Goal: Find contact information: Find contact information

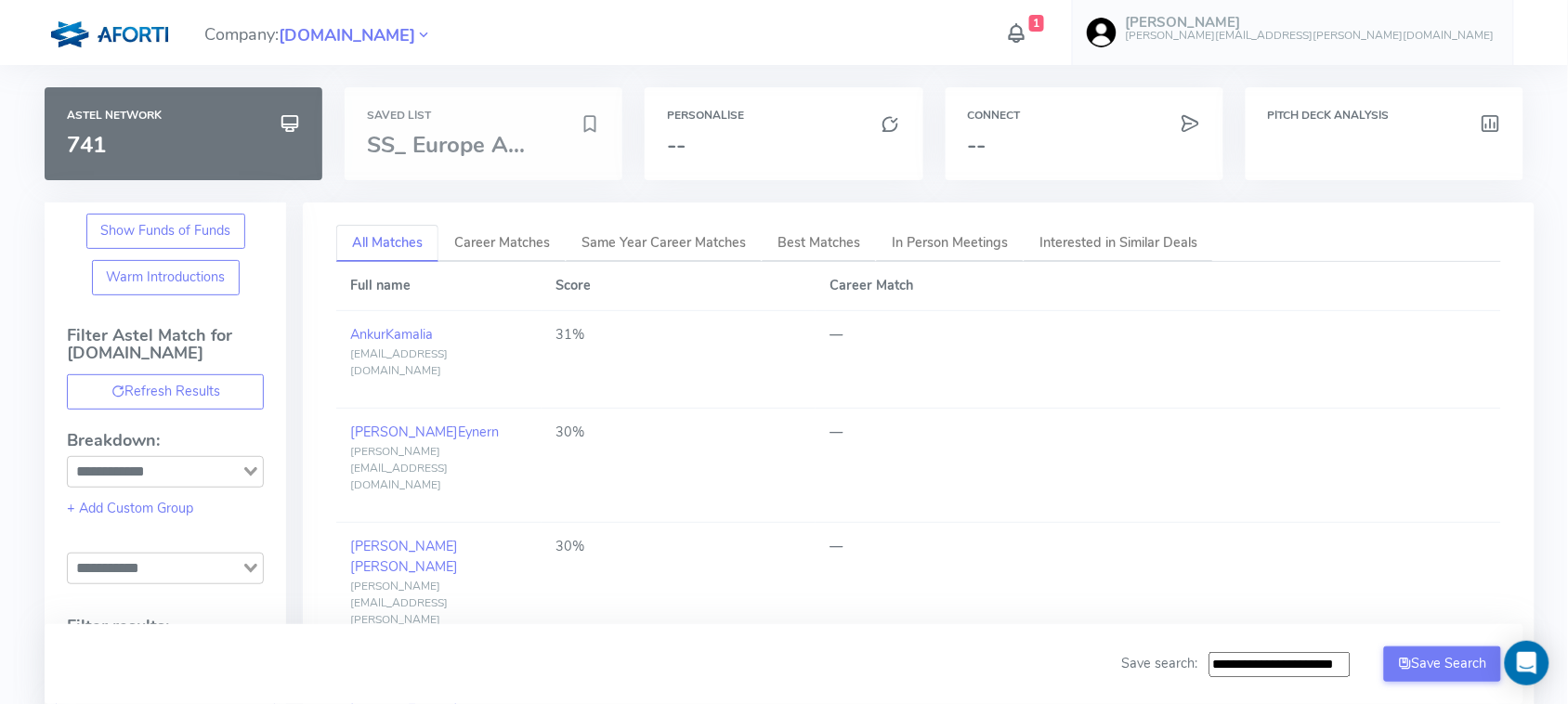
click at [456, 140] on span "SS_ Europe A..." at bounding box center [446, 145] width 158 height 29
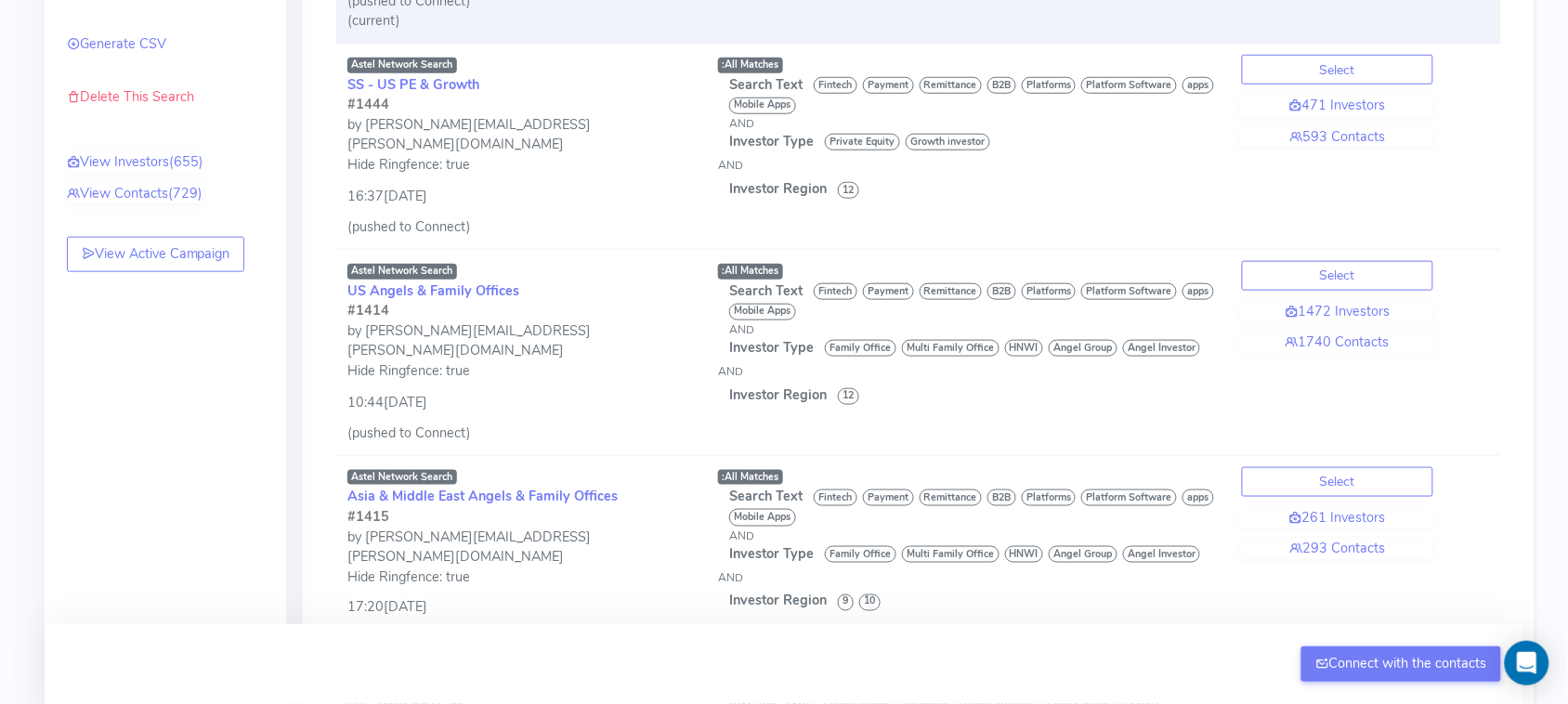
scroll to position [461, 0]
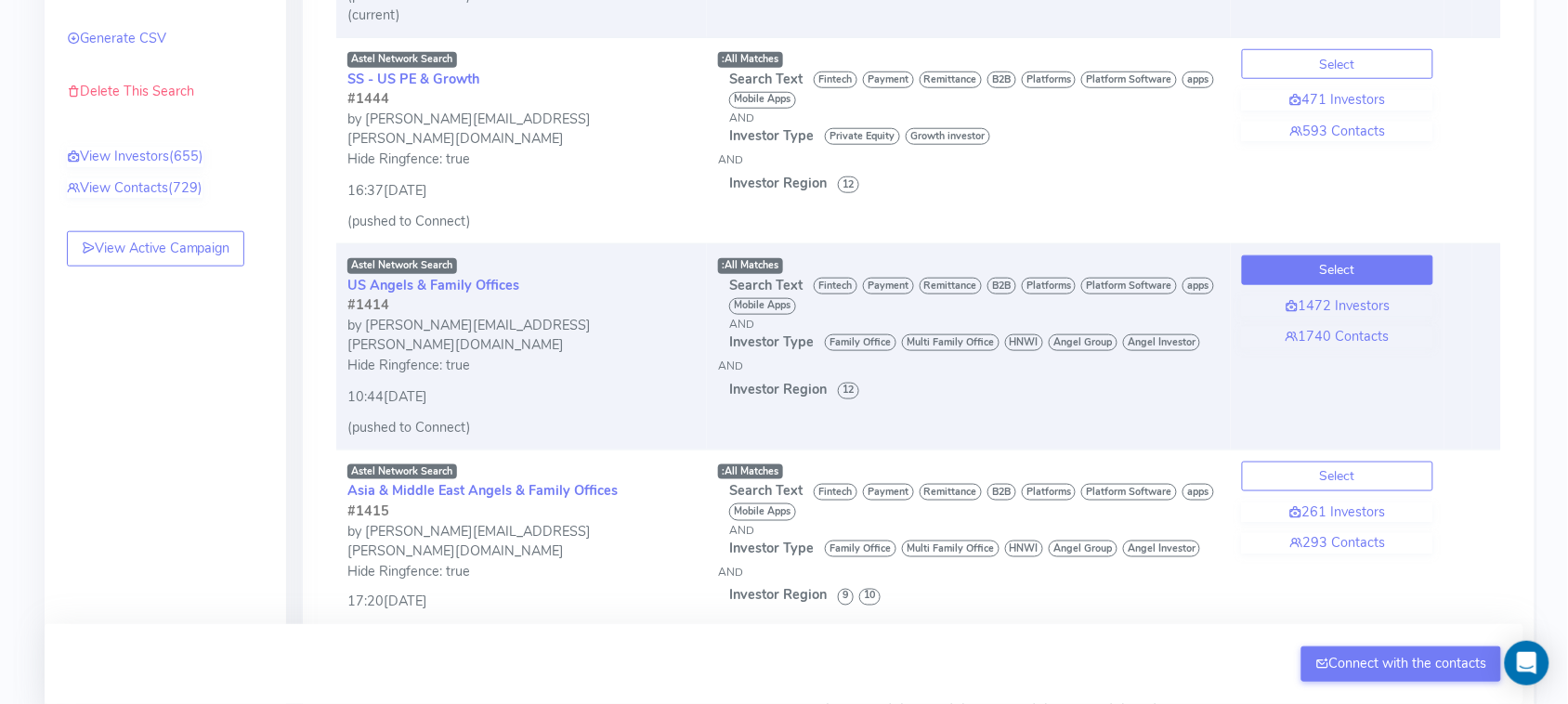
click at [1320, 256] on button "Select" at bounding box center [1338, 270] width 192 height 29
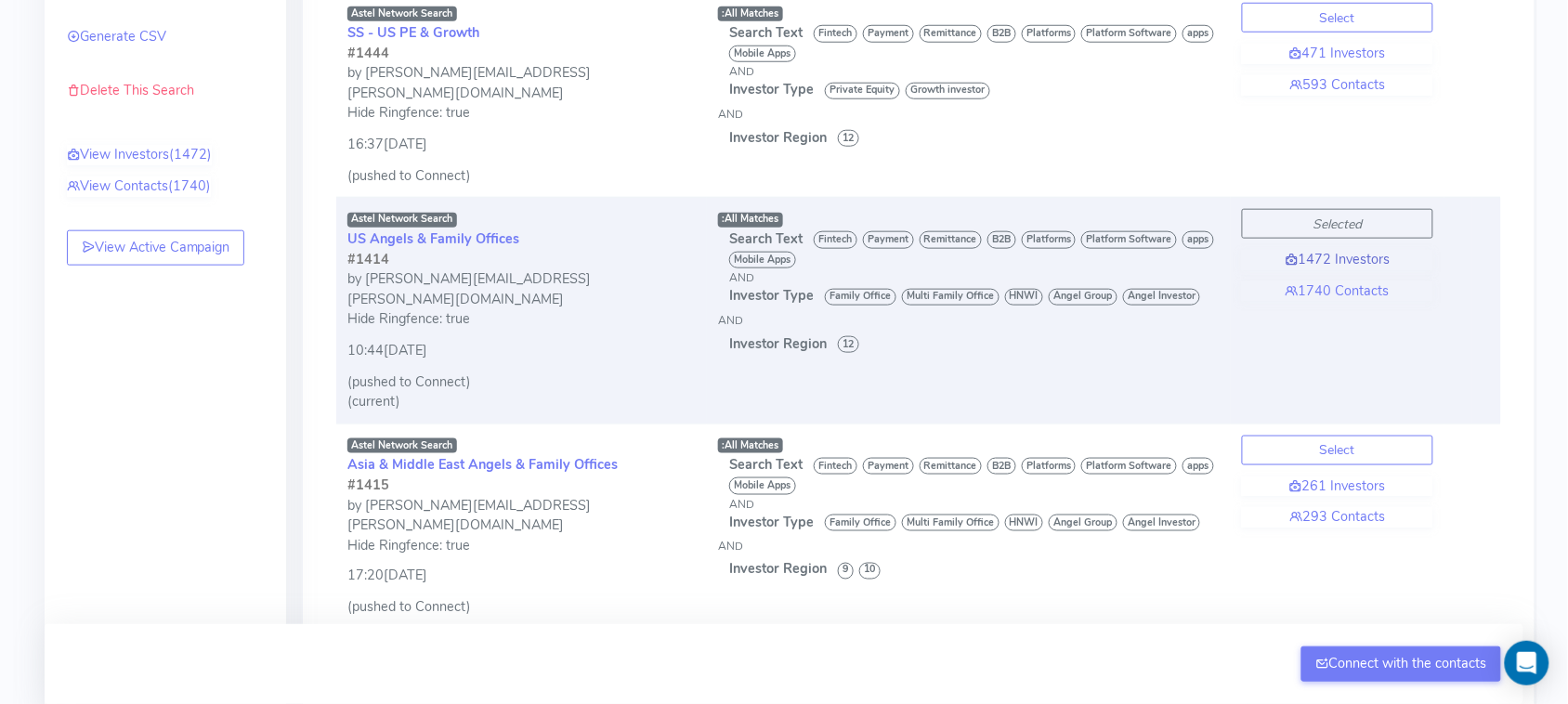
click at [1339, 250] on link "1472 Investors" at bounding box center [1338, 260] width 192 height 21
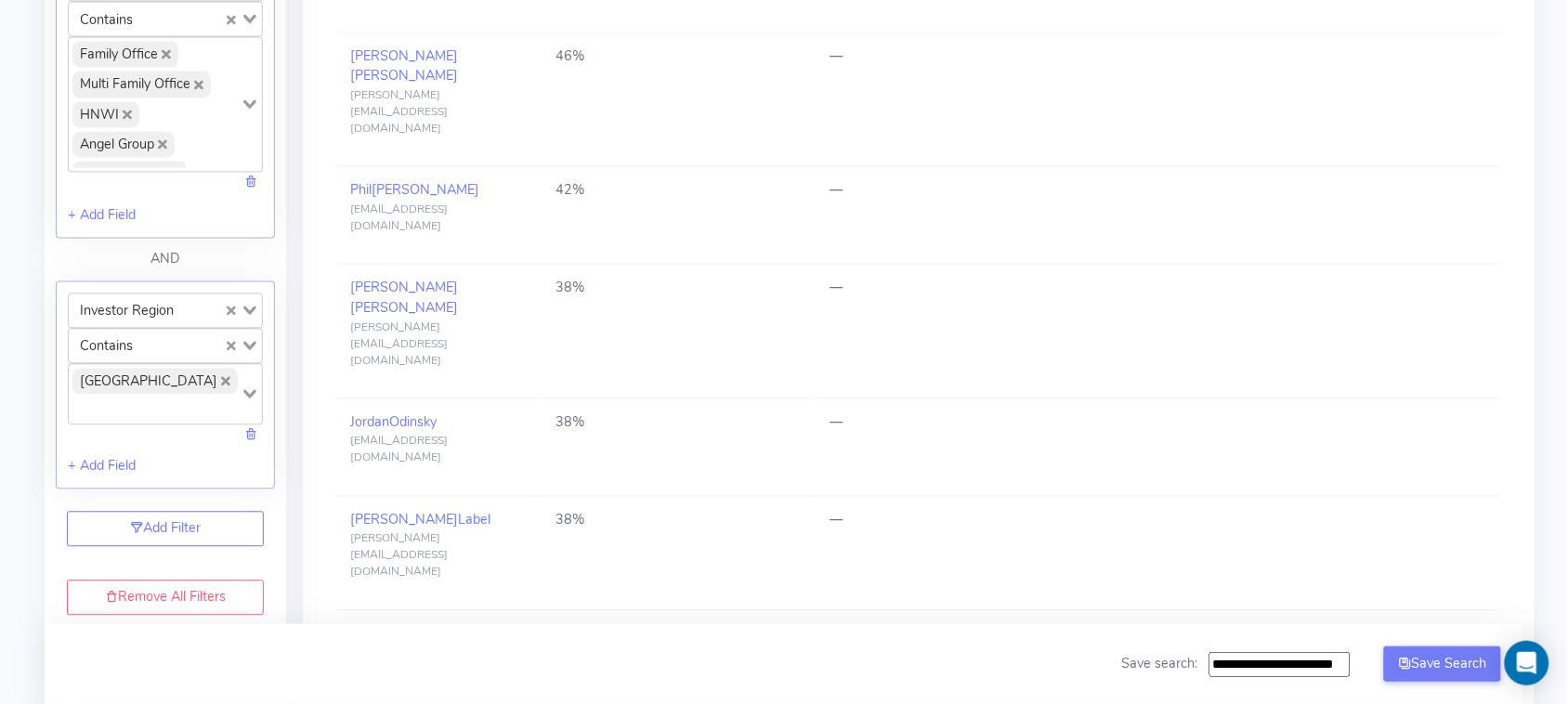
scroll to position [1047, 0]
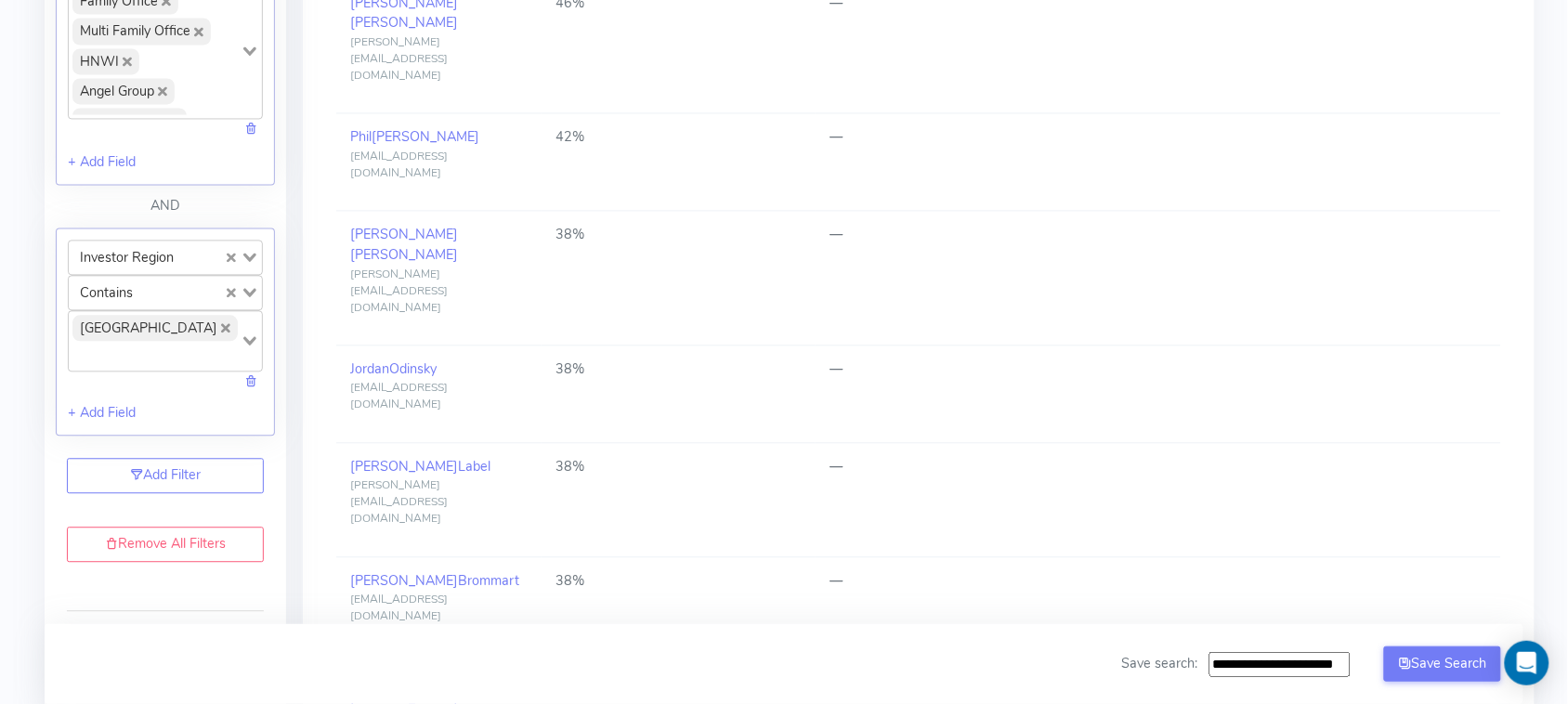
drag, startPoint x: 413, startPoint y: 409, endPoint x: 406, endPoint y: 424, distance: 16.6
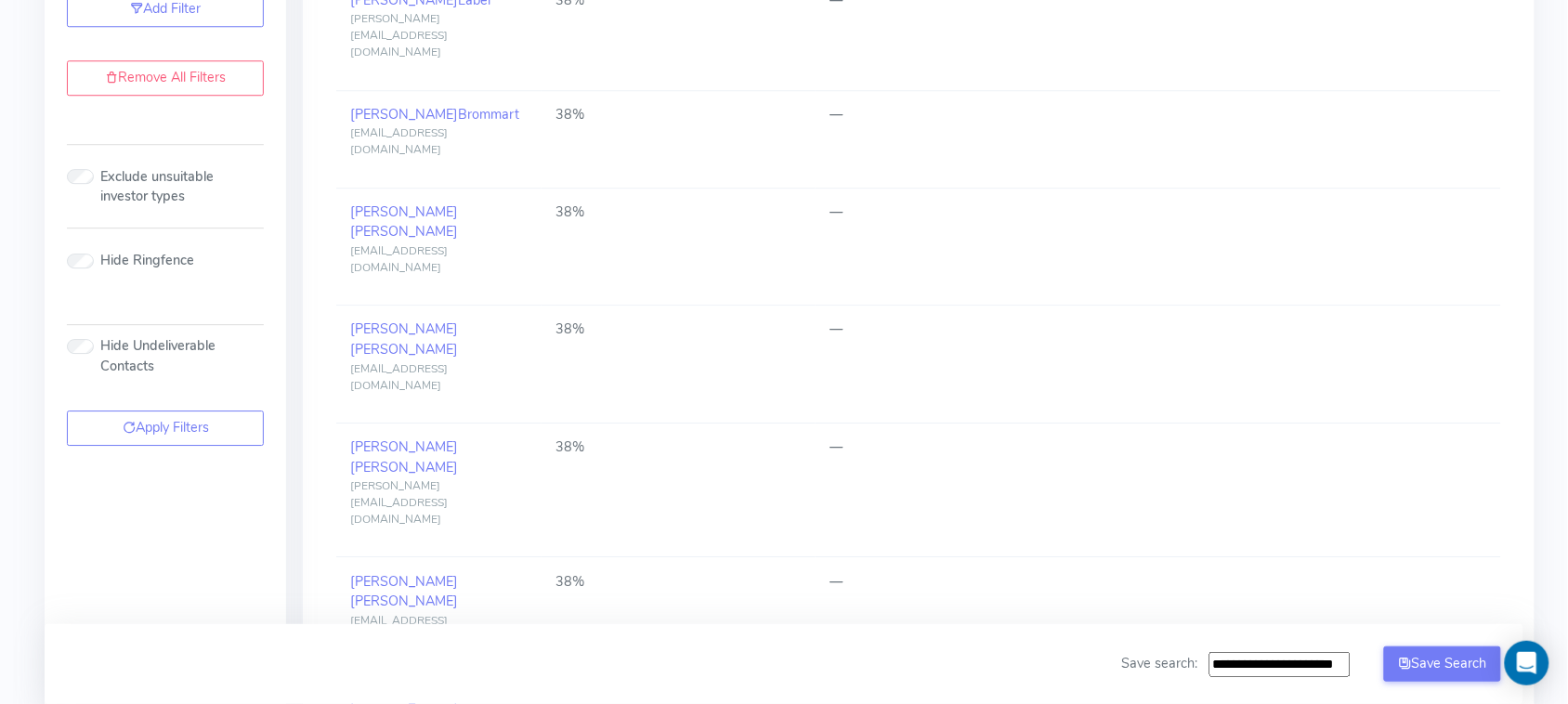
scroll to position [1510, 0]
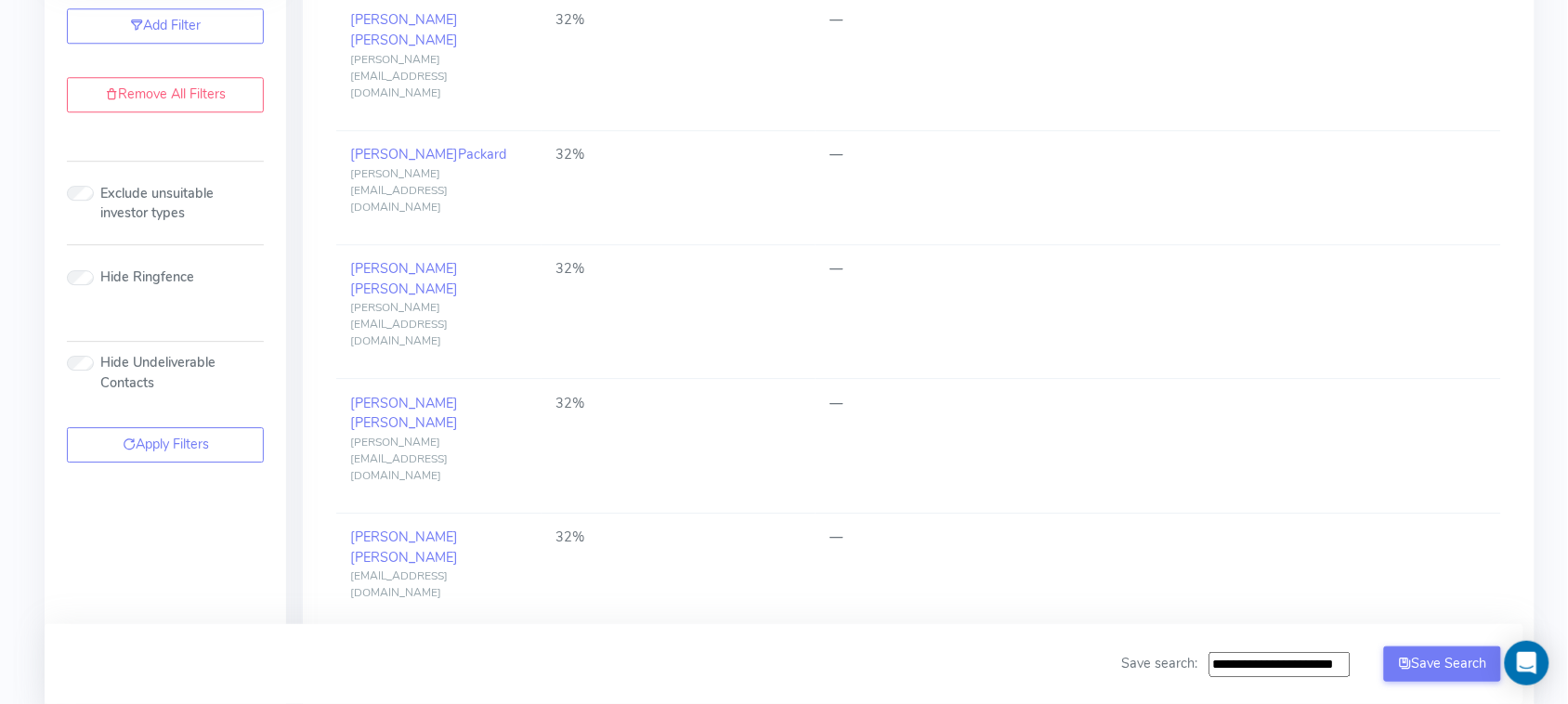
scroll to position [0, 0]
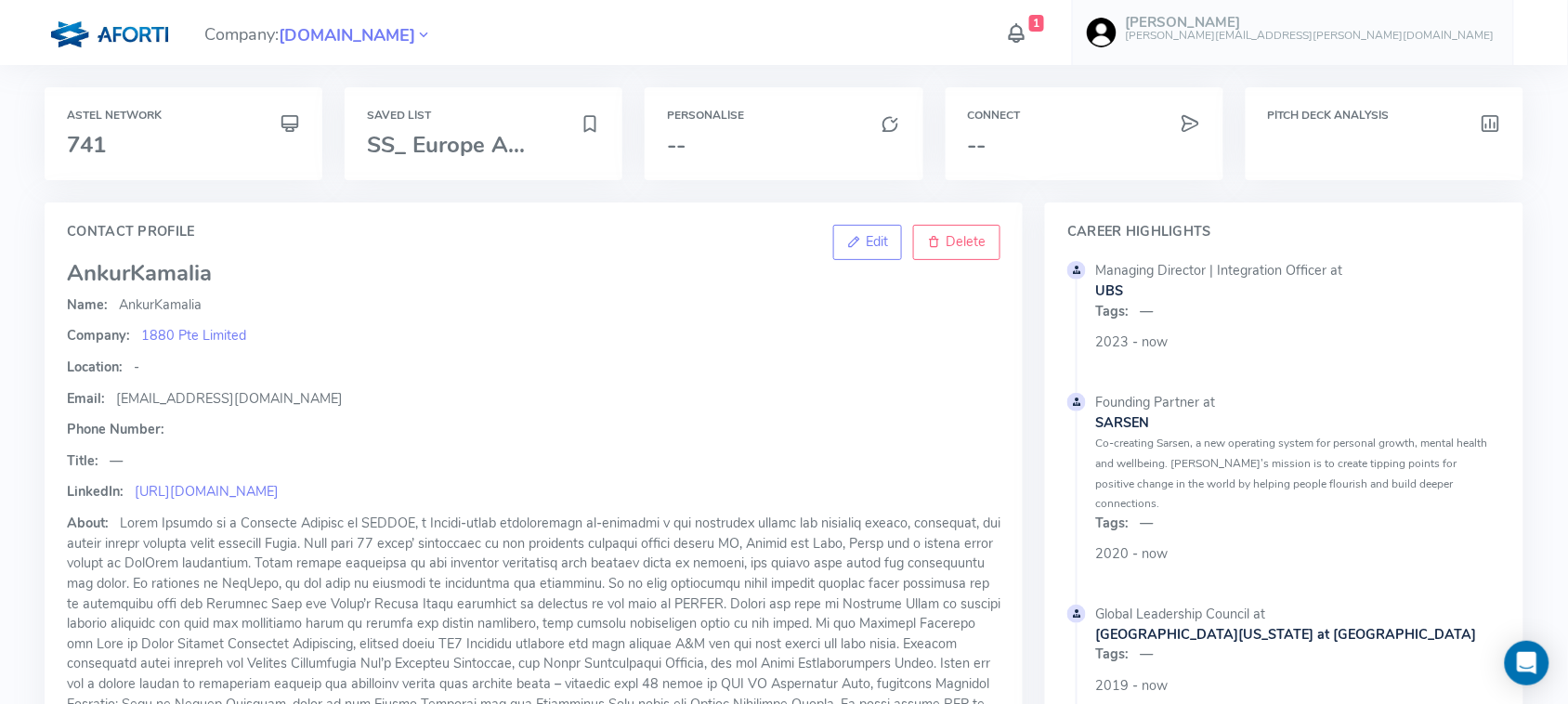
click at [210, 479] on div "Name: Ankur Kamalia Company: 1880 Pte Limited Location: - Email: ankur.kamalia@…" at bounding box center [533, 592] width 934 height 595
click at [208, 485] on link "https://uk.linkedin.com/in/kamalia" at bounding box center [207, 491] width 144 height 19
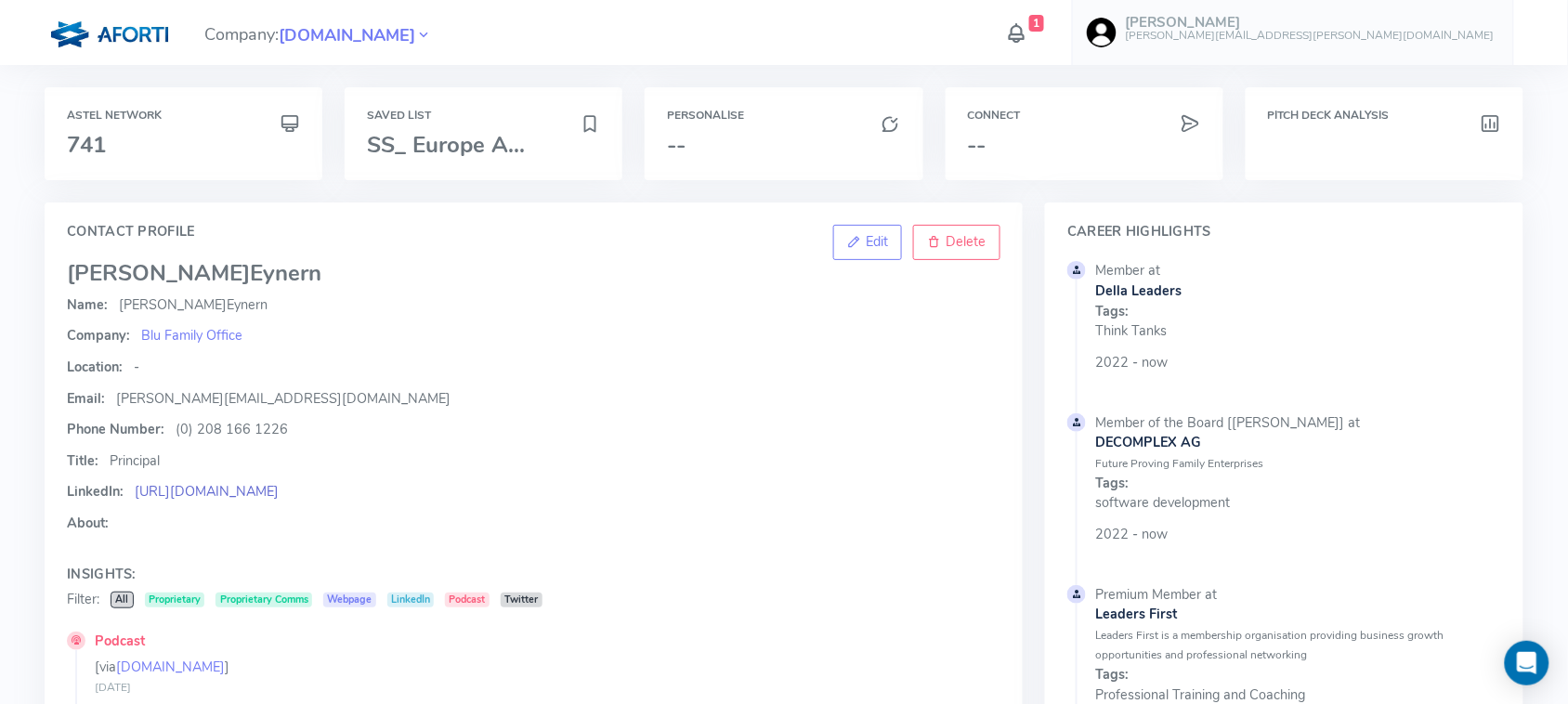
click at [278, 489] on link "https://linkedin.com/in/dominikvoneynern?originalSubdomain=uk" at bounding box center [207, 491] width 144 height 19
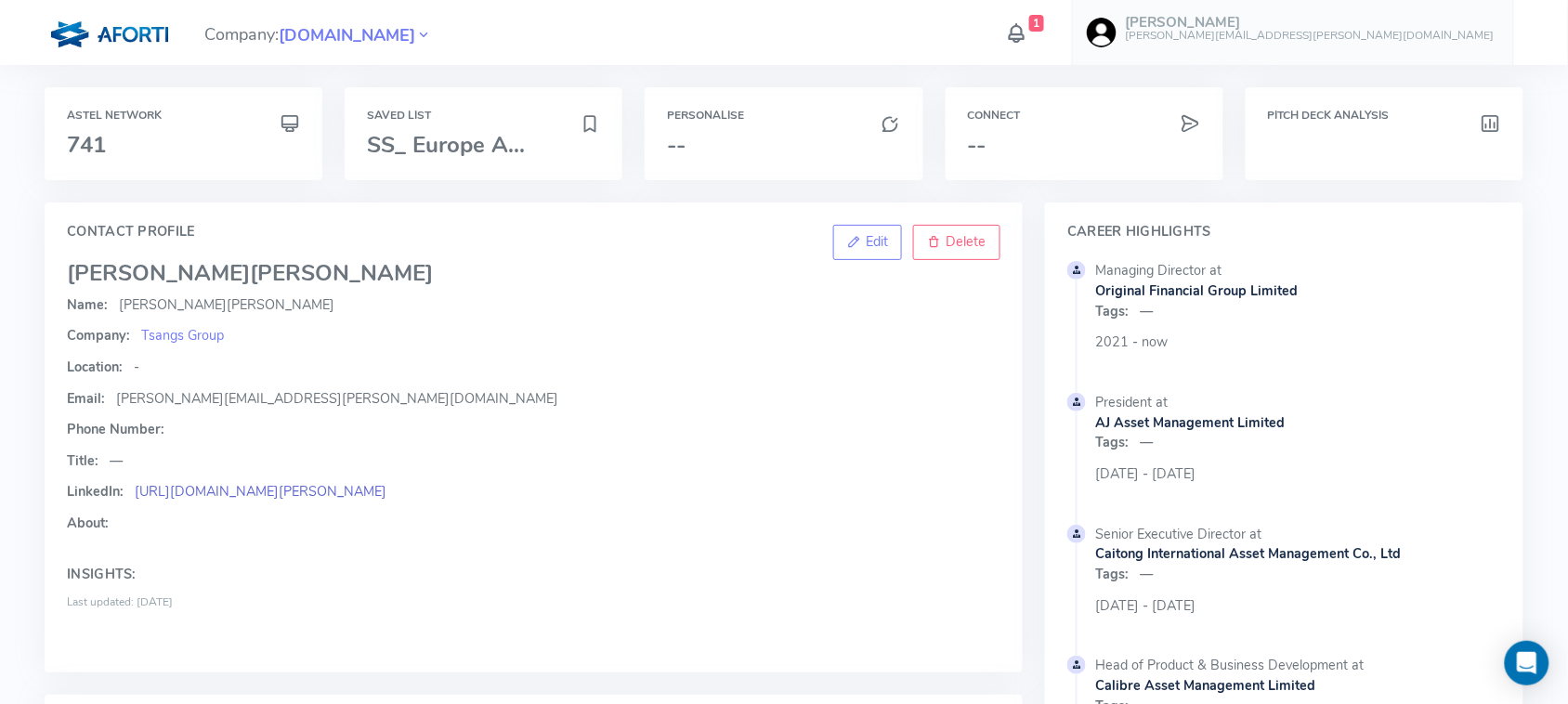
click at [239, 488] on link "https://uk.linkedin.com/in/geoffrey-lam-28157436" at bounding box center [261, 491] width 252 height 19
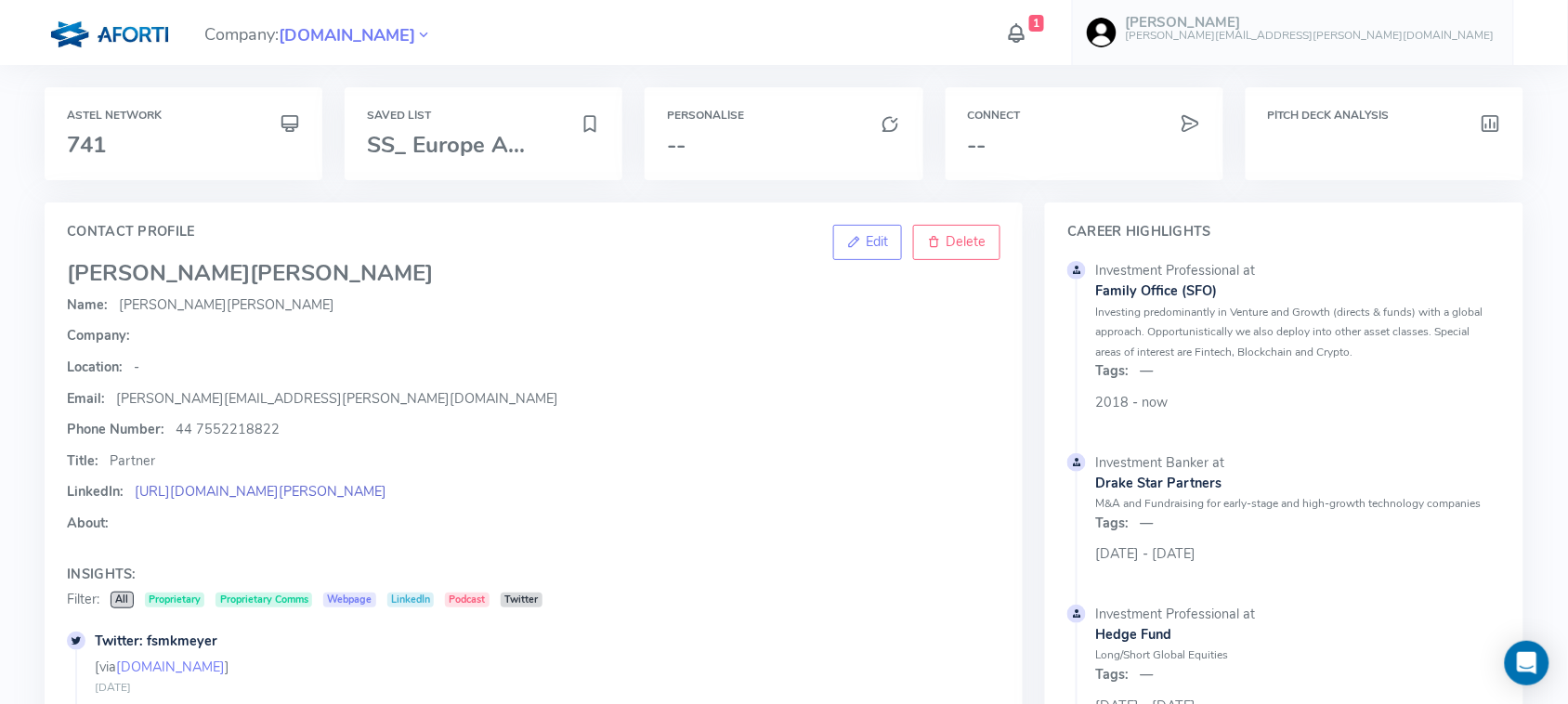
click at [372, 494] on link "[URL][DOMAIN_NAME][PERSON_NAME]" at bounding box center [261, 491] width 252 height 19
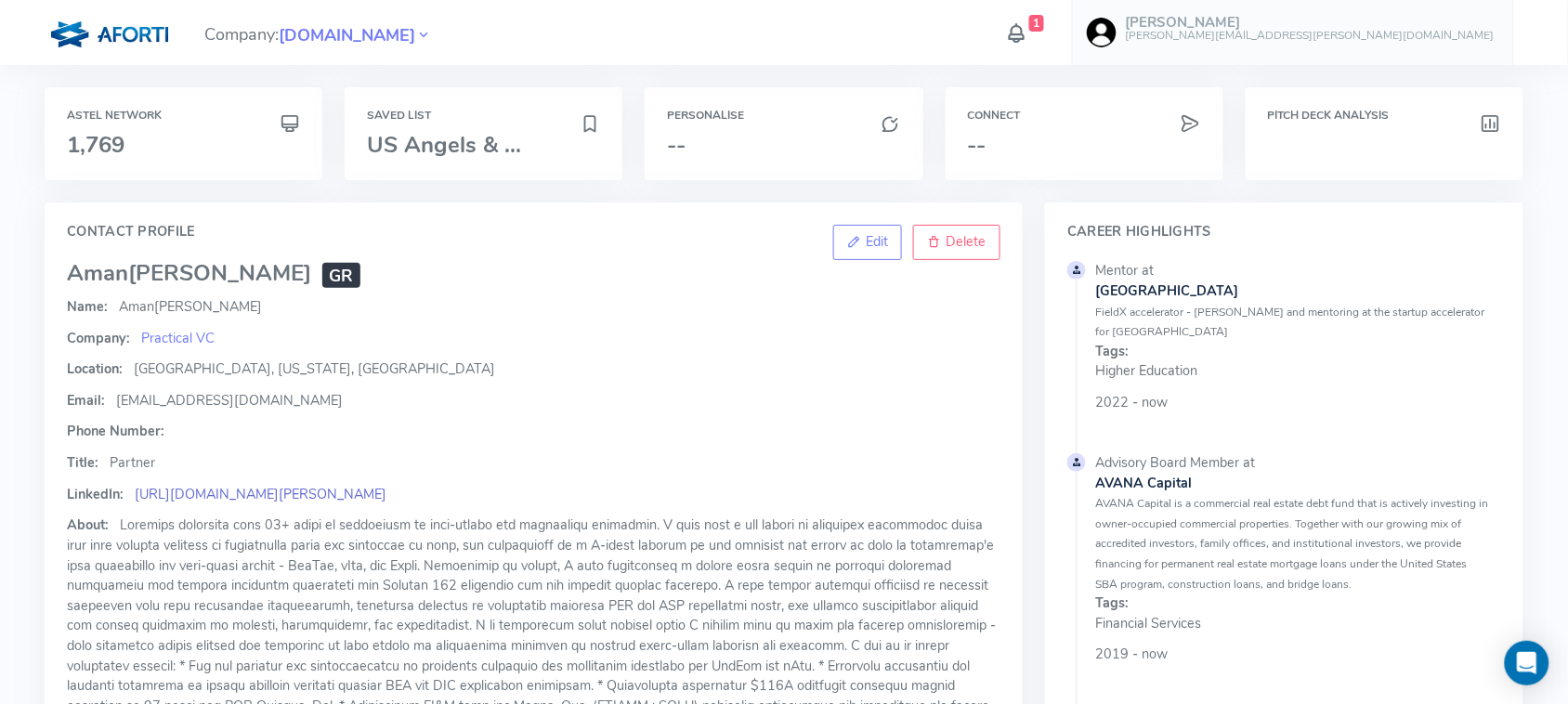
click at [335, 486] on link "https://www.linkedin.com/in/aman-verjee" at bounding box center [261, 494] width 252 height 19
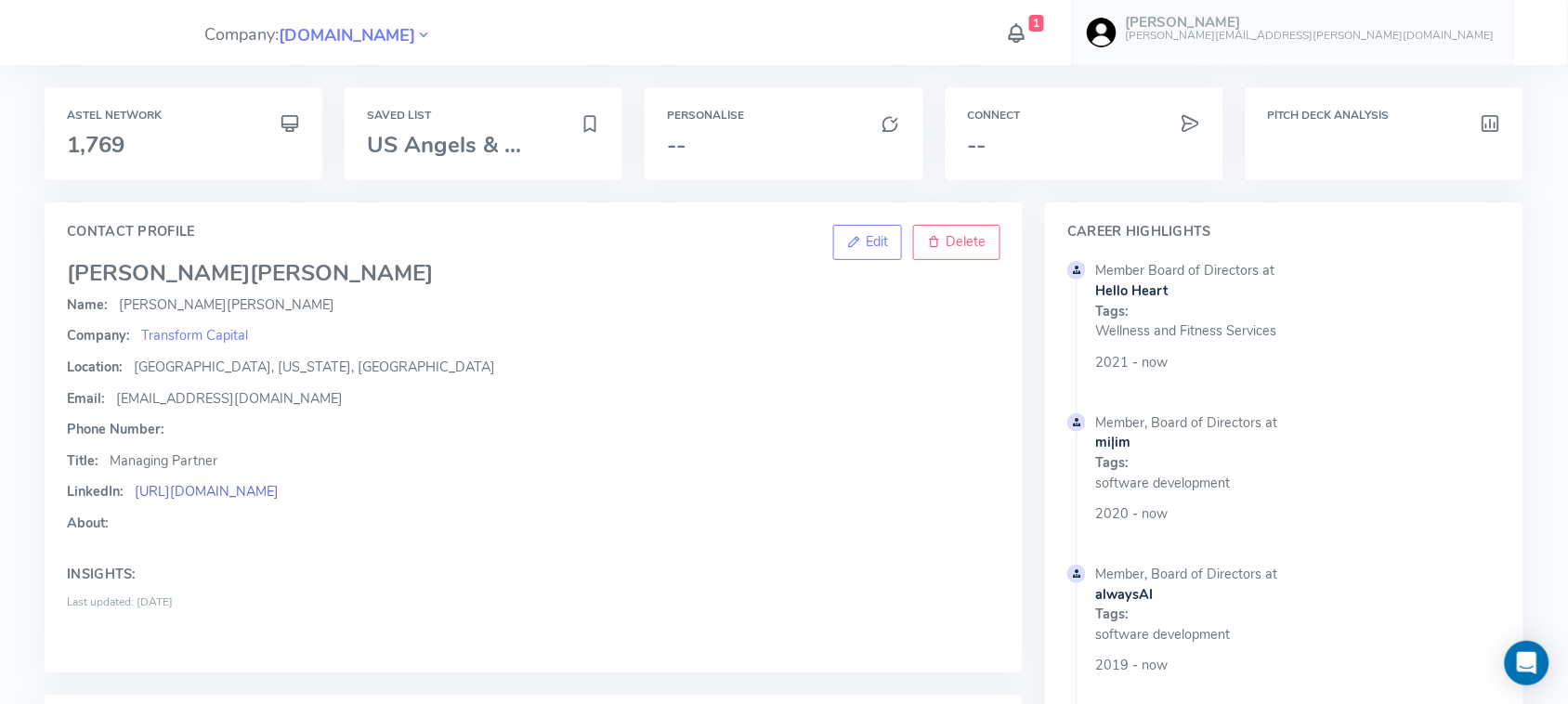
click at [262, 488] on link "https://www.linkedin.com/in/malloyjohn/" at bounding box center [207, 491] width 144 height 19
drag, startPoint x: 228, startPoint y: 390, endPoint x: 112, endPoint y: 395, distance: 116.1
click at [112, 395] on p "Email: jmalloy@brv.com" at bounding box center [533, 399] width 934 height 21
copy span "jmalloy@brv.com"
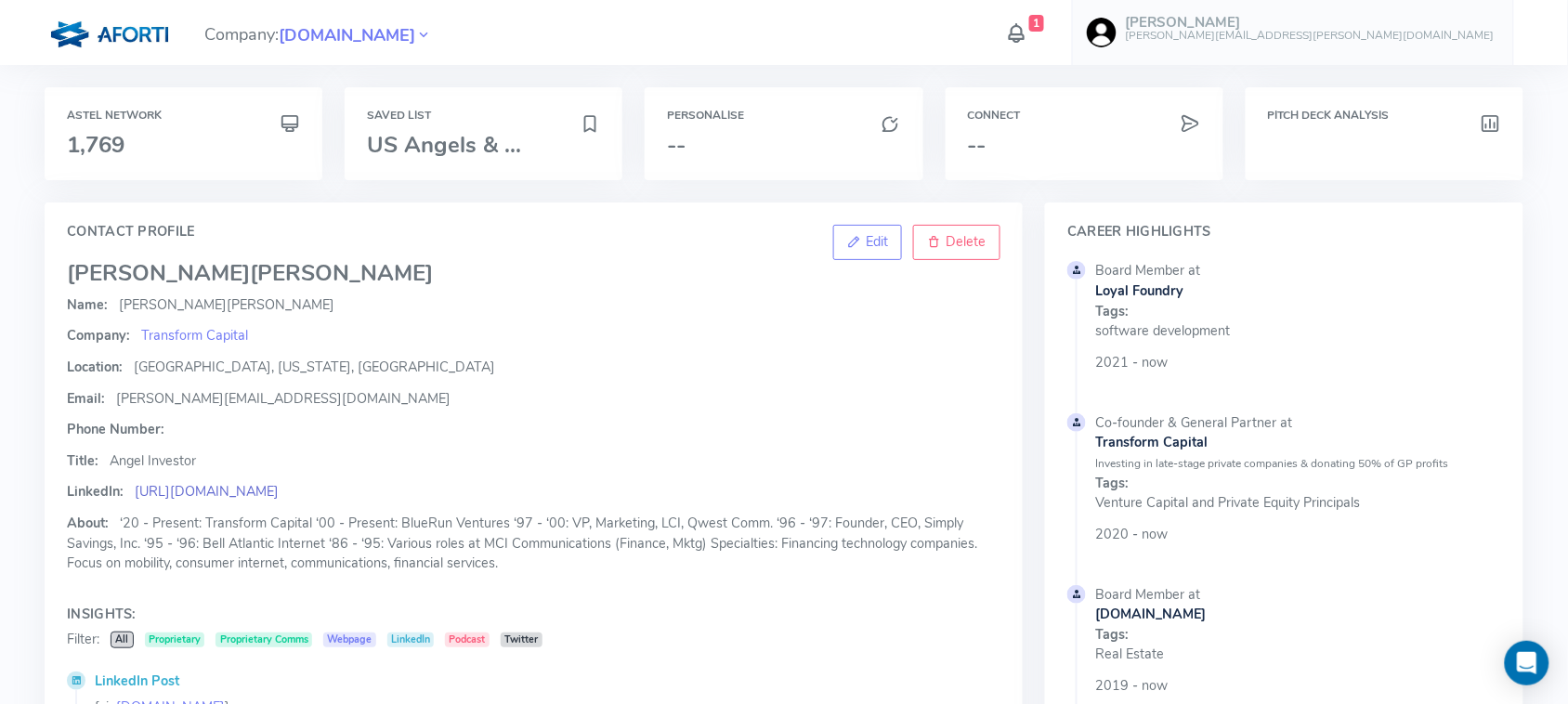
click at [235, 498] on link "https://www.linkedin.com/in/jonathanebinger" at bounding box center [207, 491] width 144 height 19
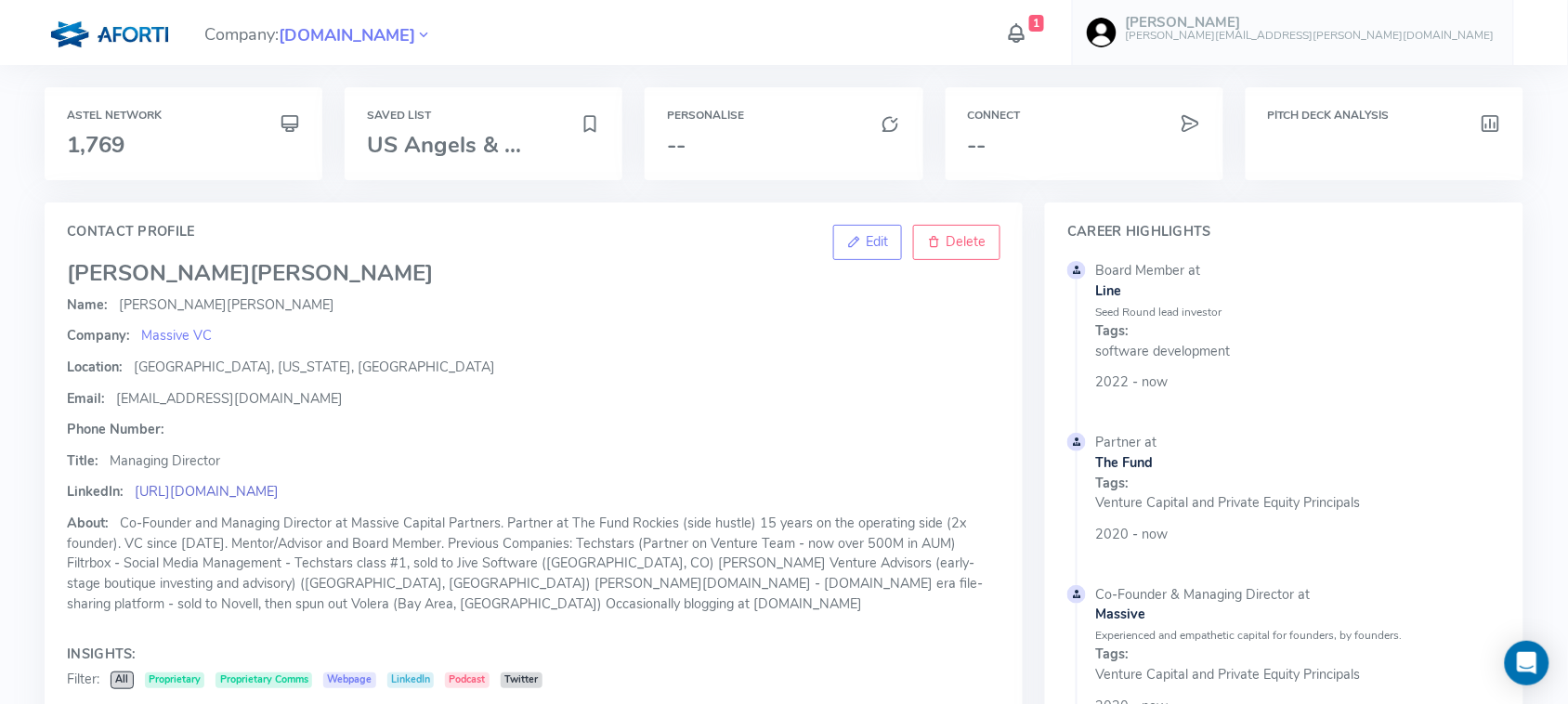
click at [278, 493] on link "[URL][DOMAIN_NAME]" at bounding box center [207, 491] width 144 height 19
click at [167, 391] on span "[EMAIL_ADDRESS][DOMAIN_NAME]" at bounding box center [229, 398] width 226 height 19
click at [167, 391] on span "ari@massive.vc" at bounding box center [229, 398] width 226 height 19
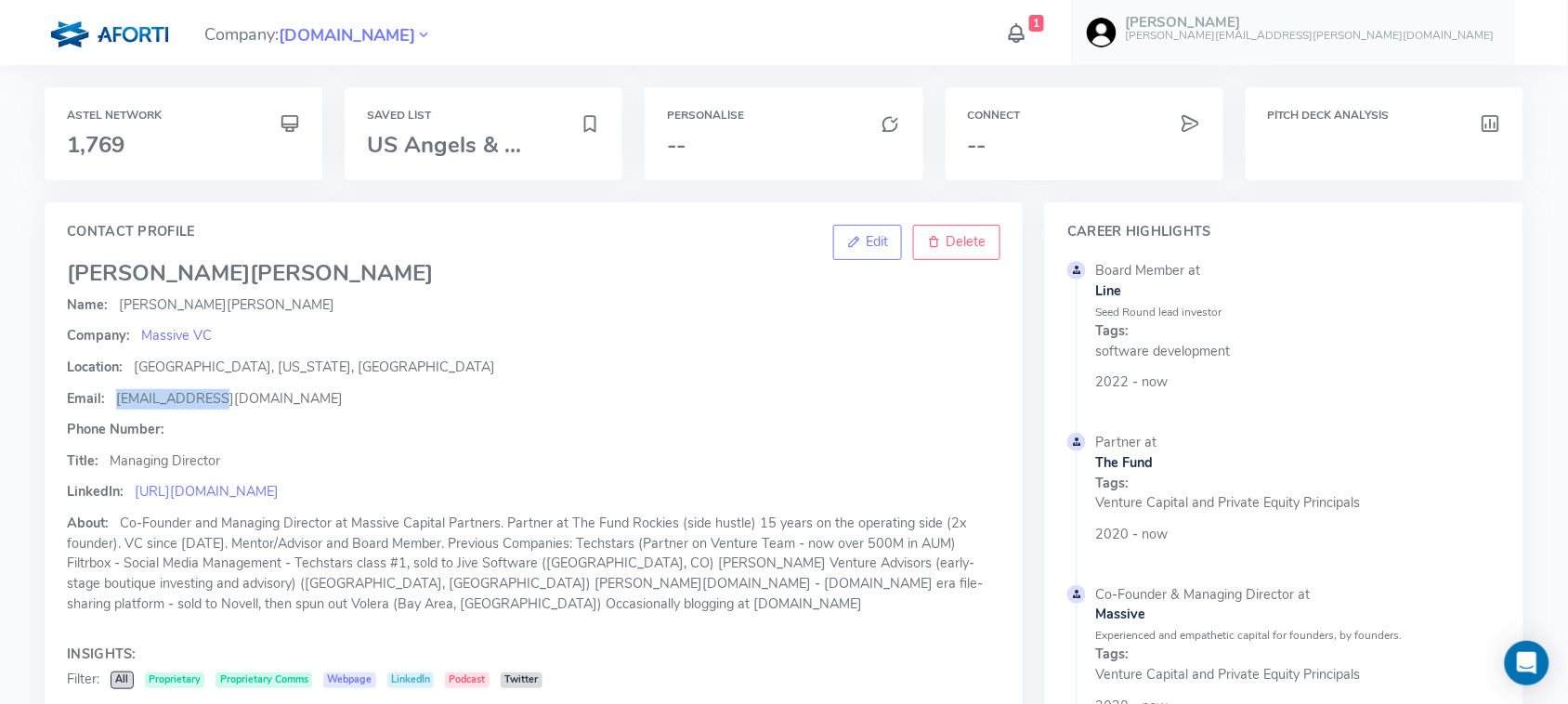
drag, startPoint x: 114, startPoint y: 402, endPoint x: 226, endPoint y: 402, distance: 112.0
click at [226, 402] on p "Email: ari@massive.vc" at bounding box center [533, 399] width 934 height 21
copy span "ari@massive.vc"
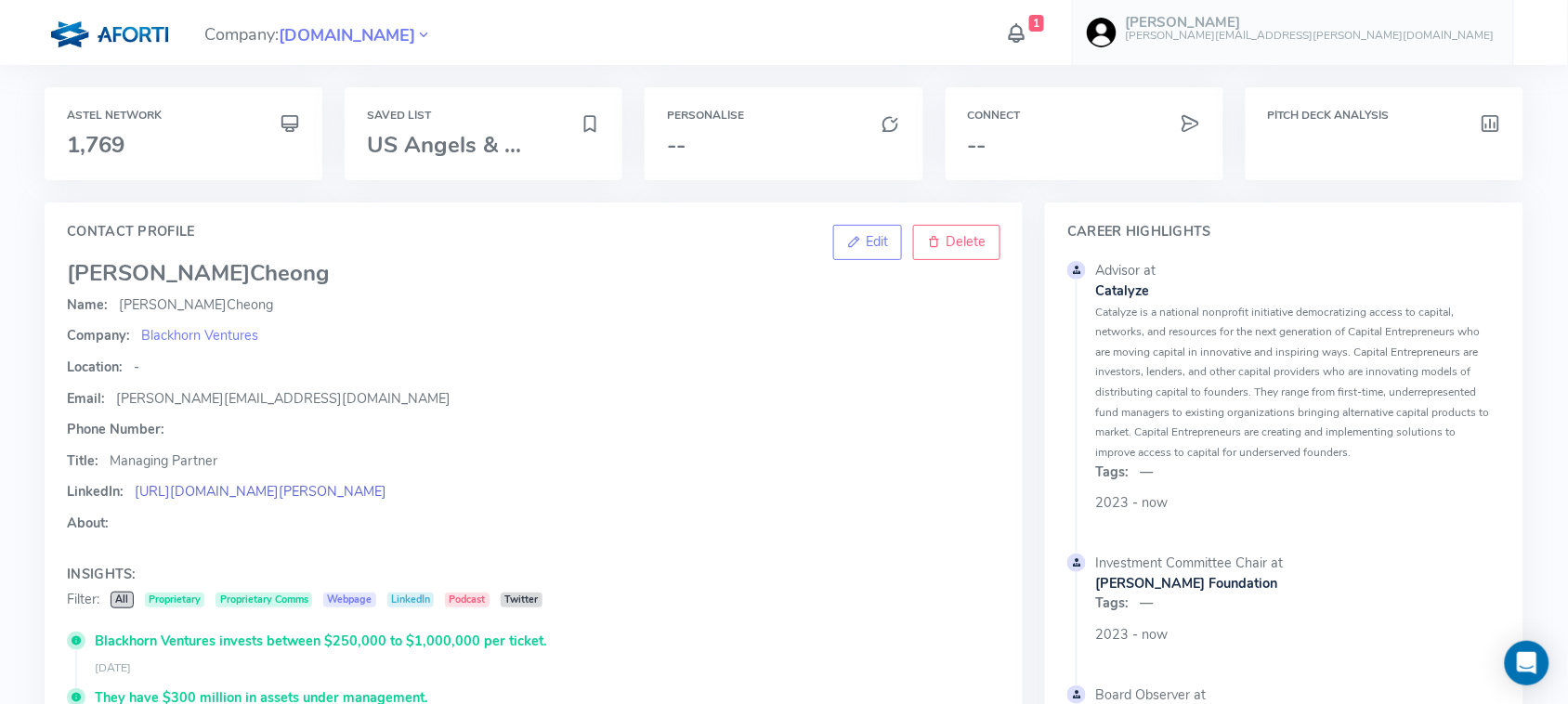
click at [344, 494] on link "https://www.linkedin.com/in/melissa-cheong-813a5bb/" at bounding box center [261, 491] width 252 height 19
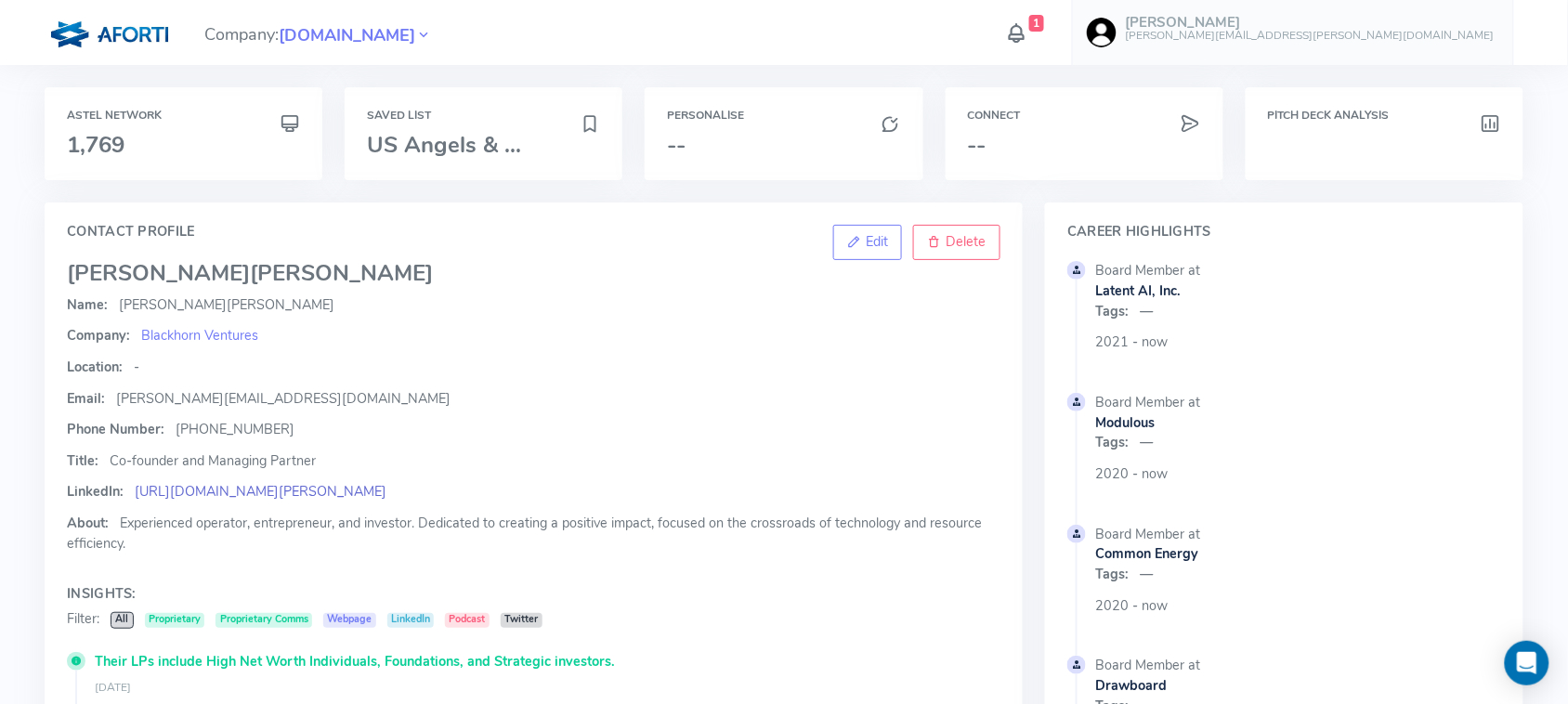
click at [299, 482] on link "https://linkedin.com/in/philip-o-connor-a0a48635/" at bounding box center [261, 491] width 252 height 19
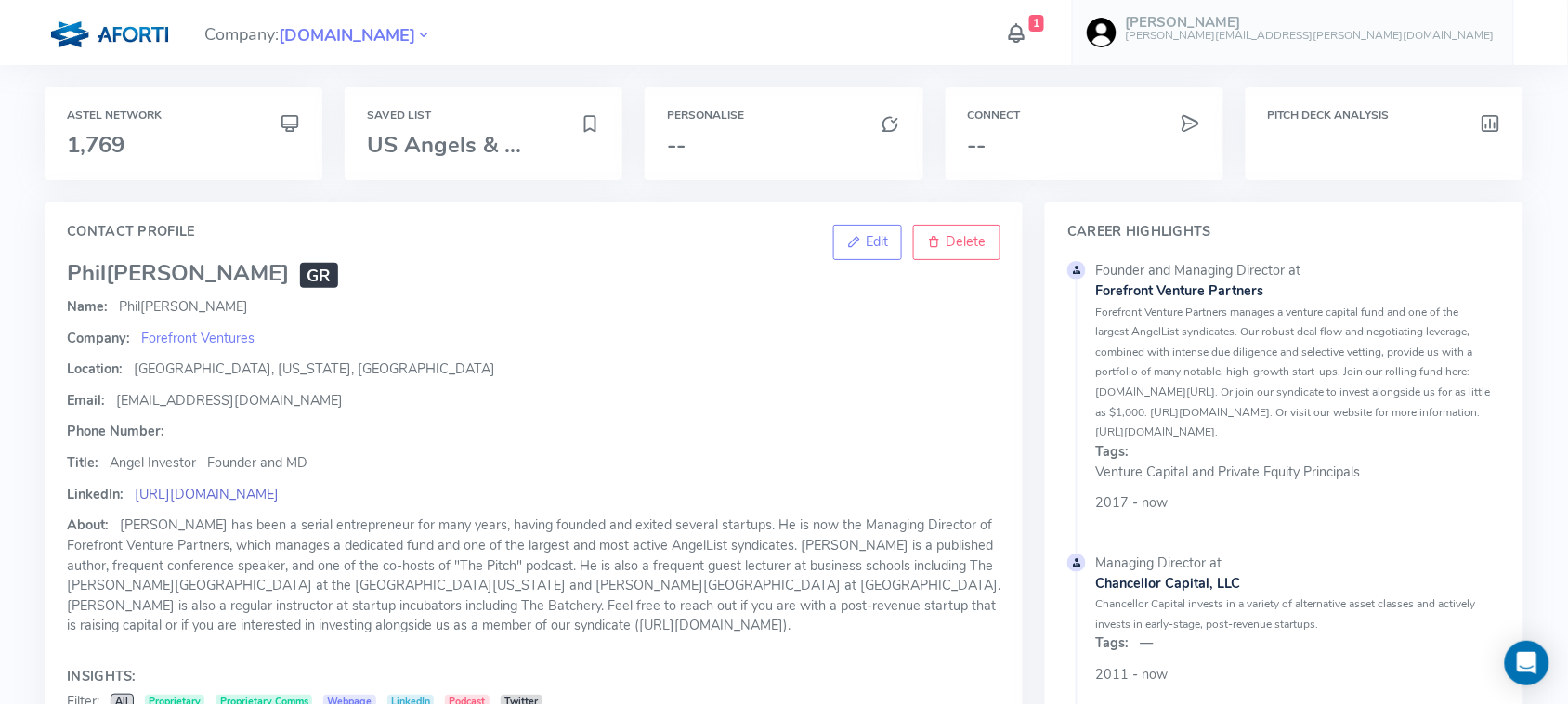
click at [278, 499] on link "[URL][DOMAIN_NAME]" at bounding box center [207, 494] width 144 height 19
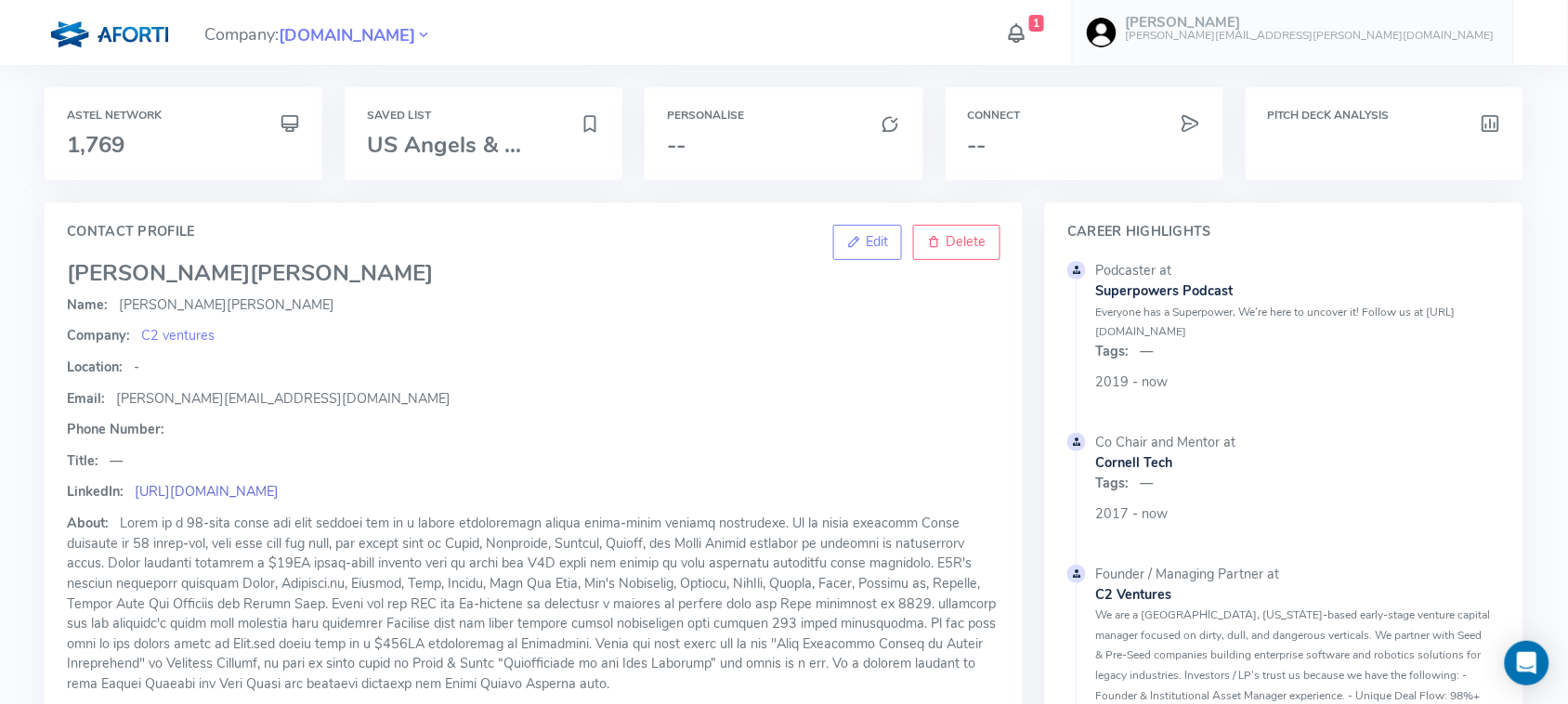
click at [219, 491] on link "[URL][DOMAIN_NAME]" at bounding box center [207, 491] width 144 height 19
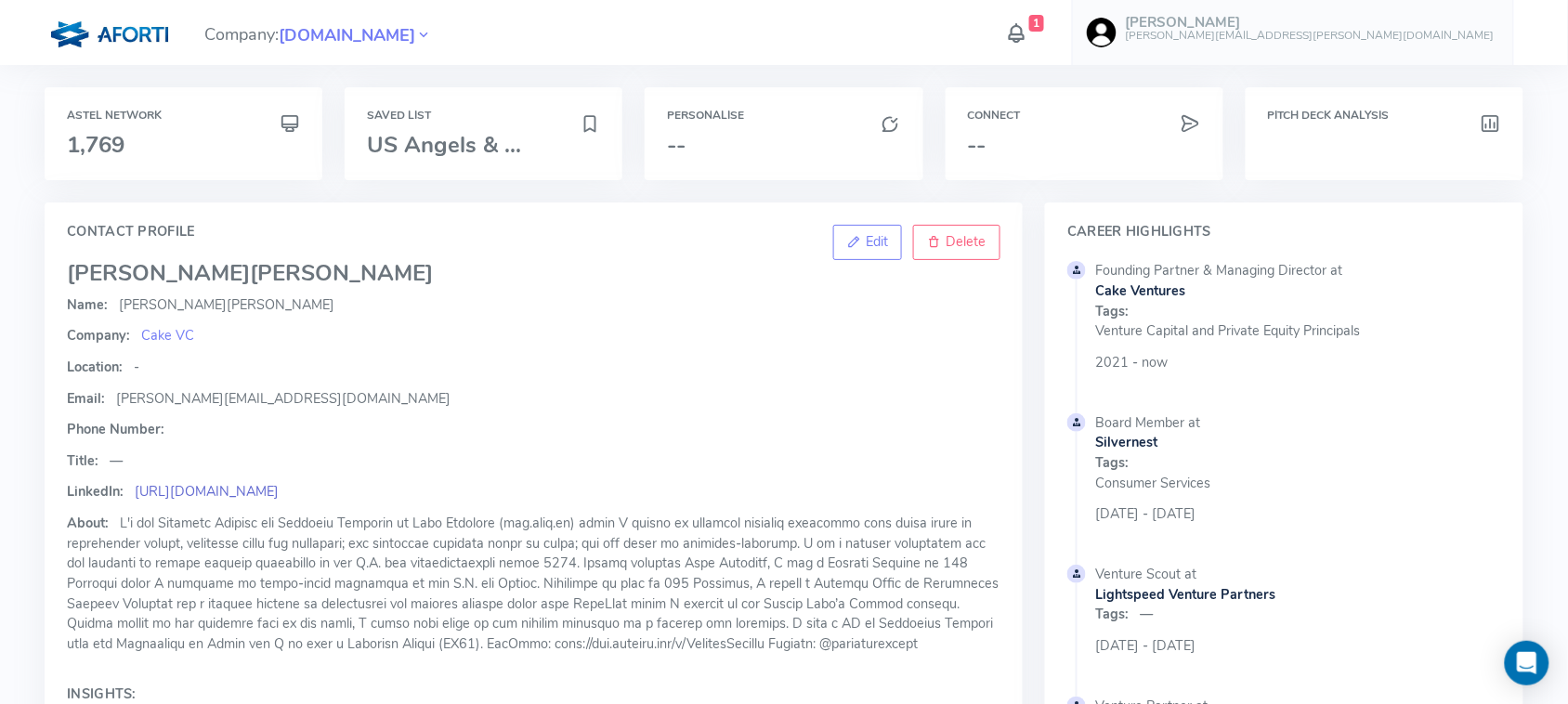
click at [274, 493] on link "https://www.linkedin.com/in/moniquewoodard" at bounding box center [207, 491] width 144 height 19
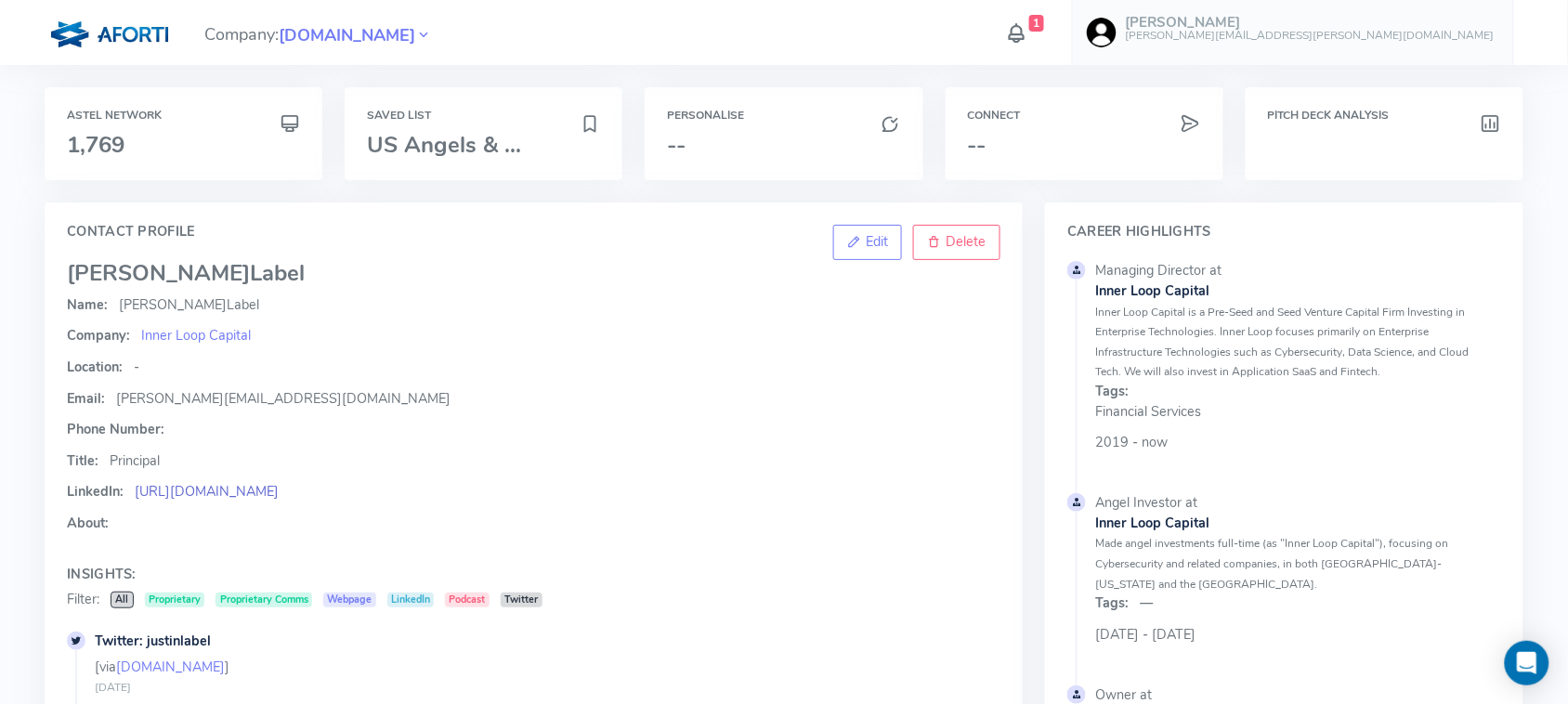
click at [278, 490] on link "[URL][DOMAIN_NAME]" at bounding box center [207, 491] width 144 height 19
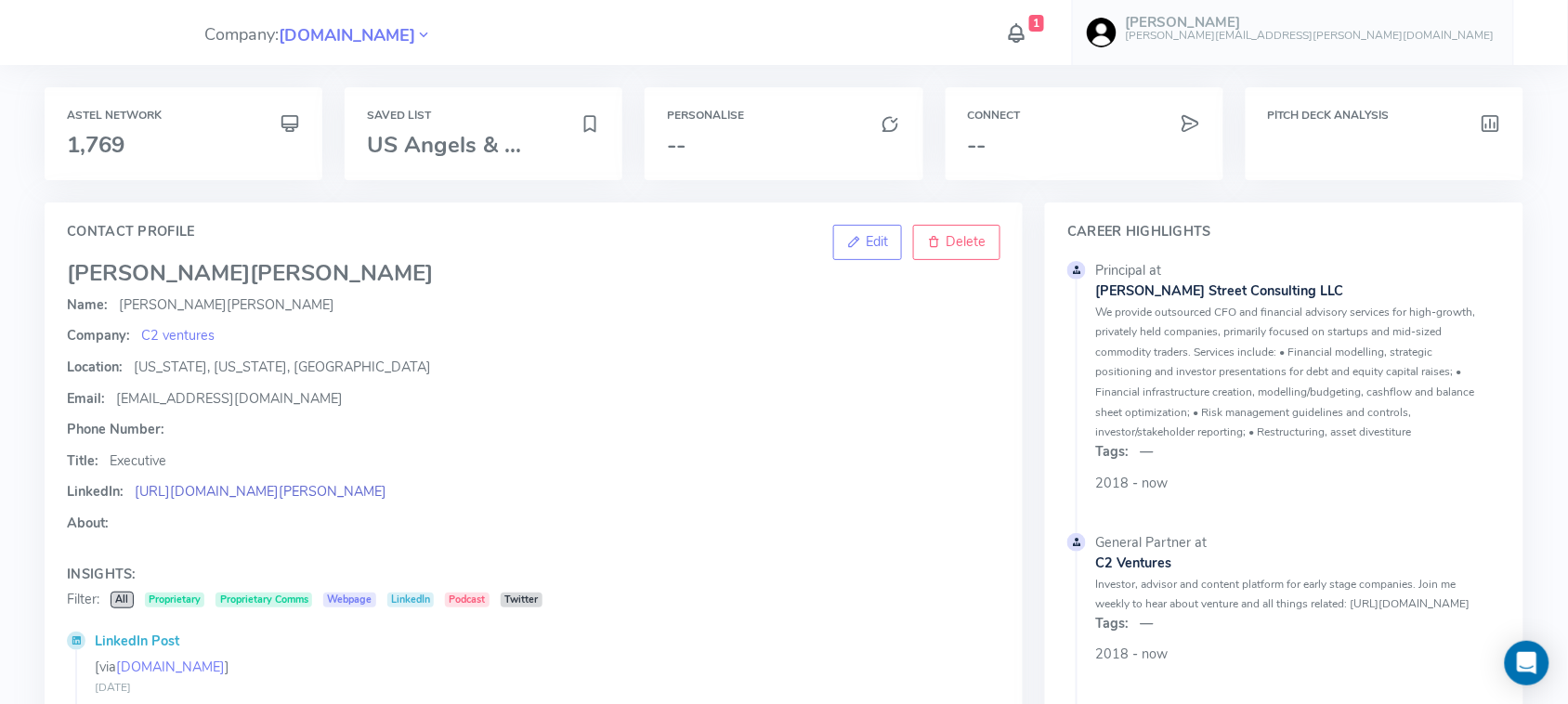
click at [298, 488] on link "https://www.linkedin.com/in/matt-olivo-13640a14" at bounding box center [261, 491] width 252 height 19
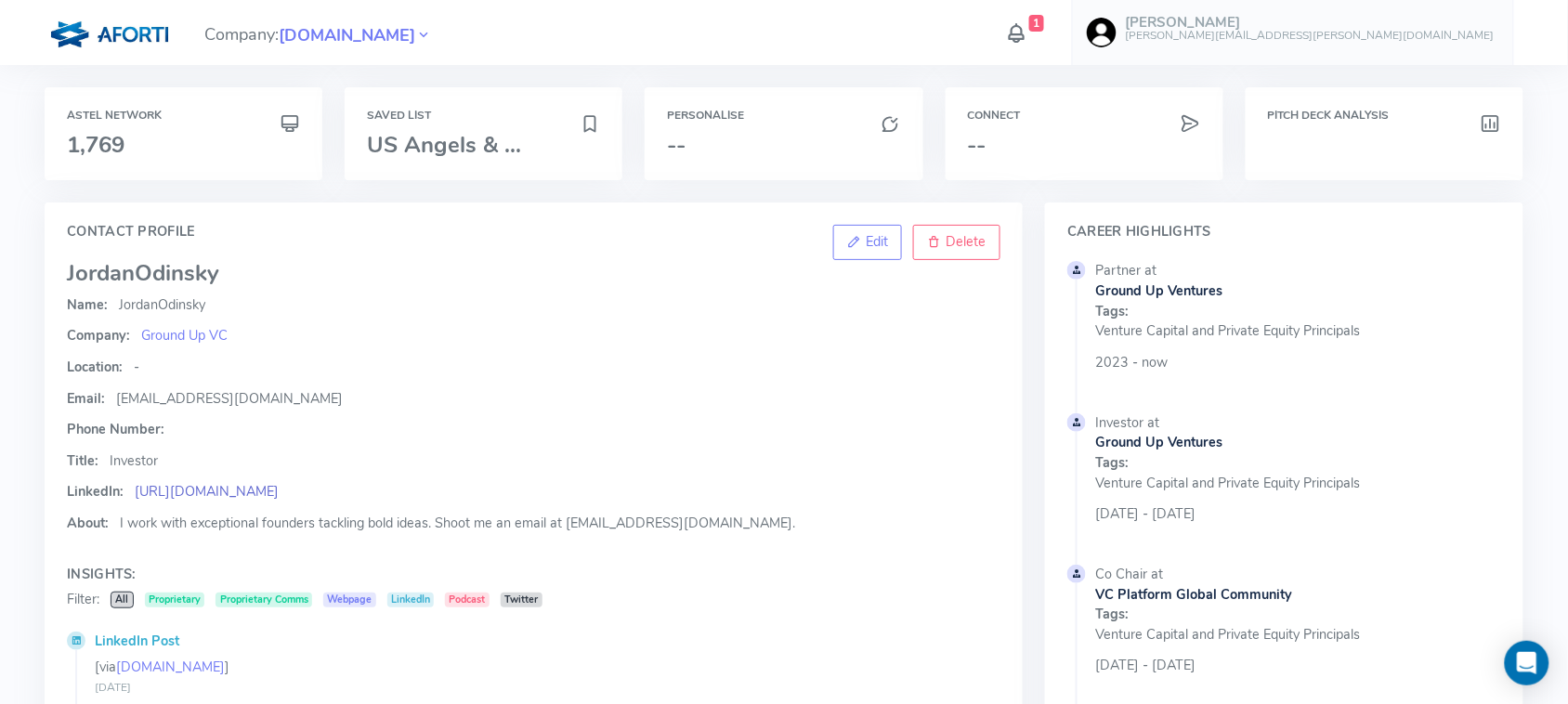
click at [243, 499] on link "[URL][DOMAIN_NAME]" at bounding box center [207, 491] width 144 height 19
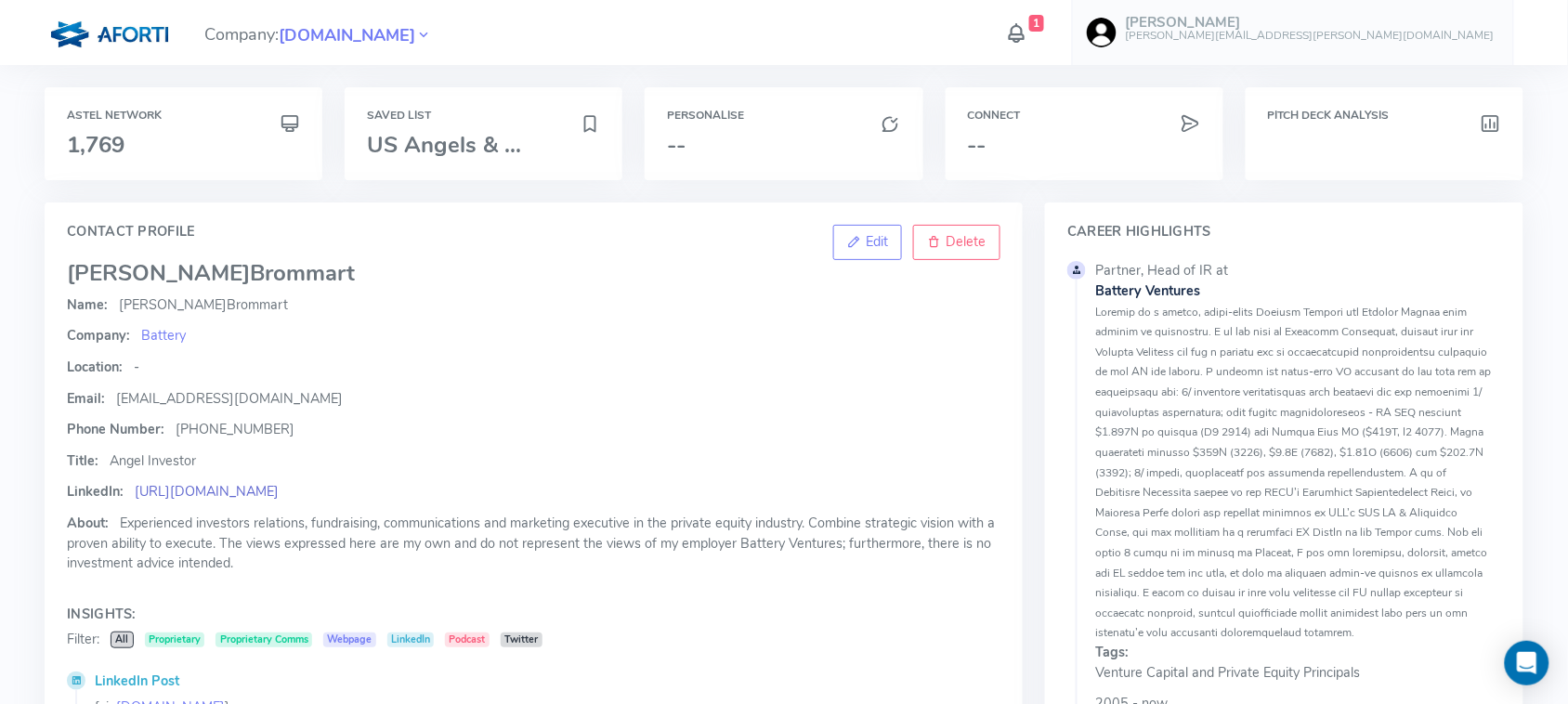
click at [278, 489] on link "https://www.linkedin.com/in/karenbommart" at bounding box center [207, 491] width 144 height 19
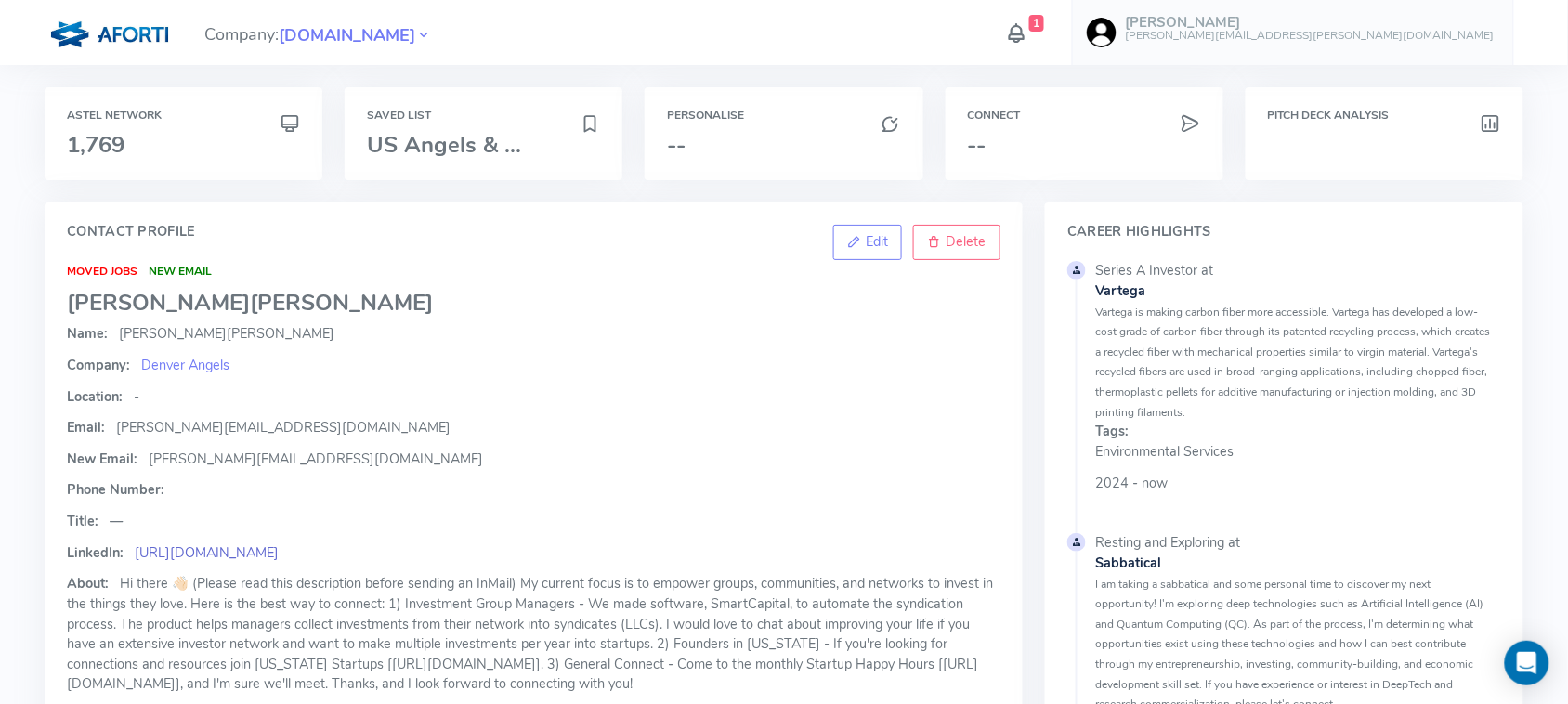
click at [239, 554] on link "[URL][DOMAIN_NAME]" at bounding box center [207, 553] width 144 height 19
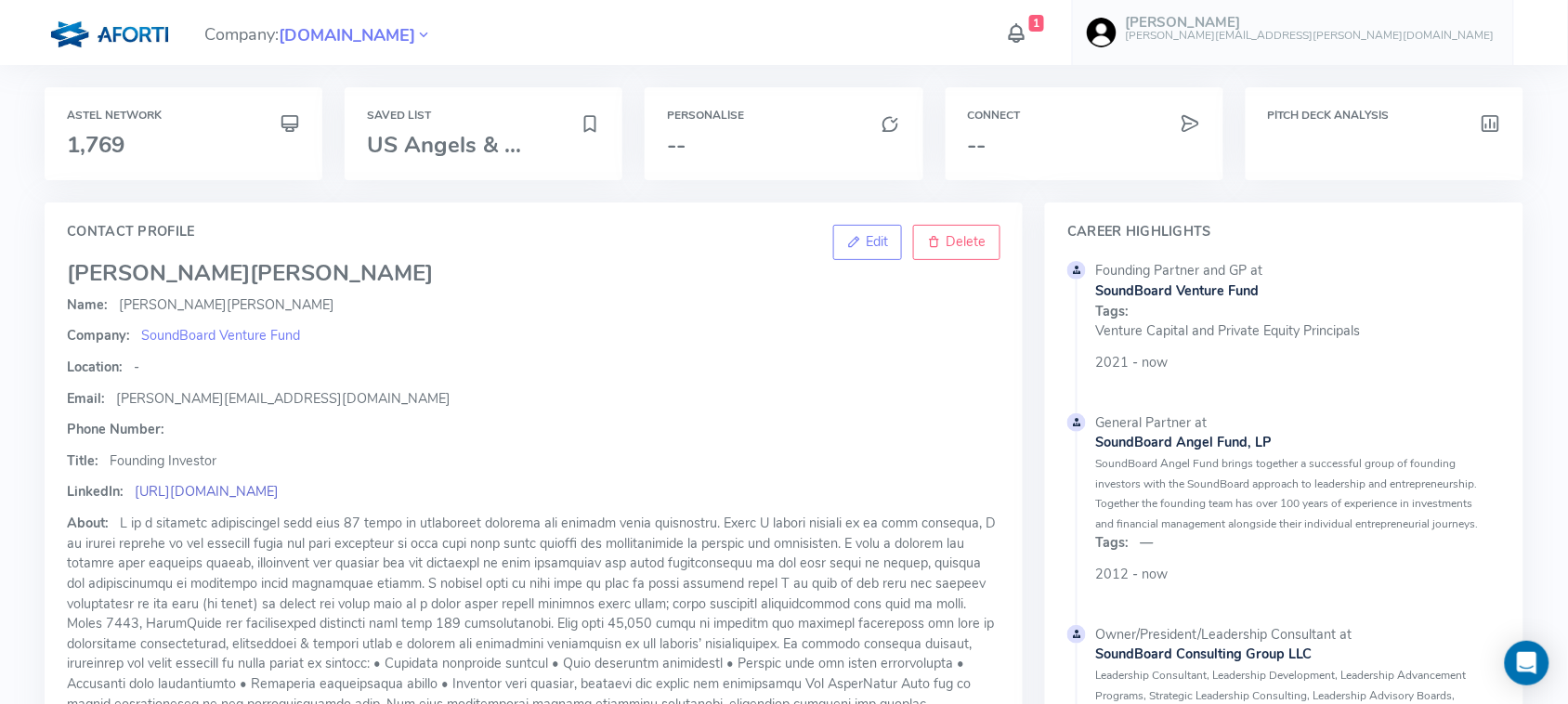
click at [278, 485] on link "[URL][DOMAIN_NAME]" at bounding box center [207, 491] width 144 height 19
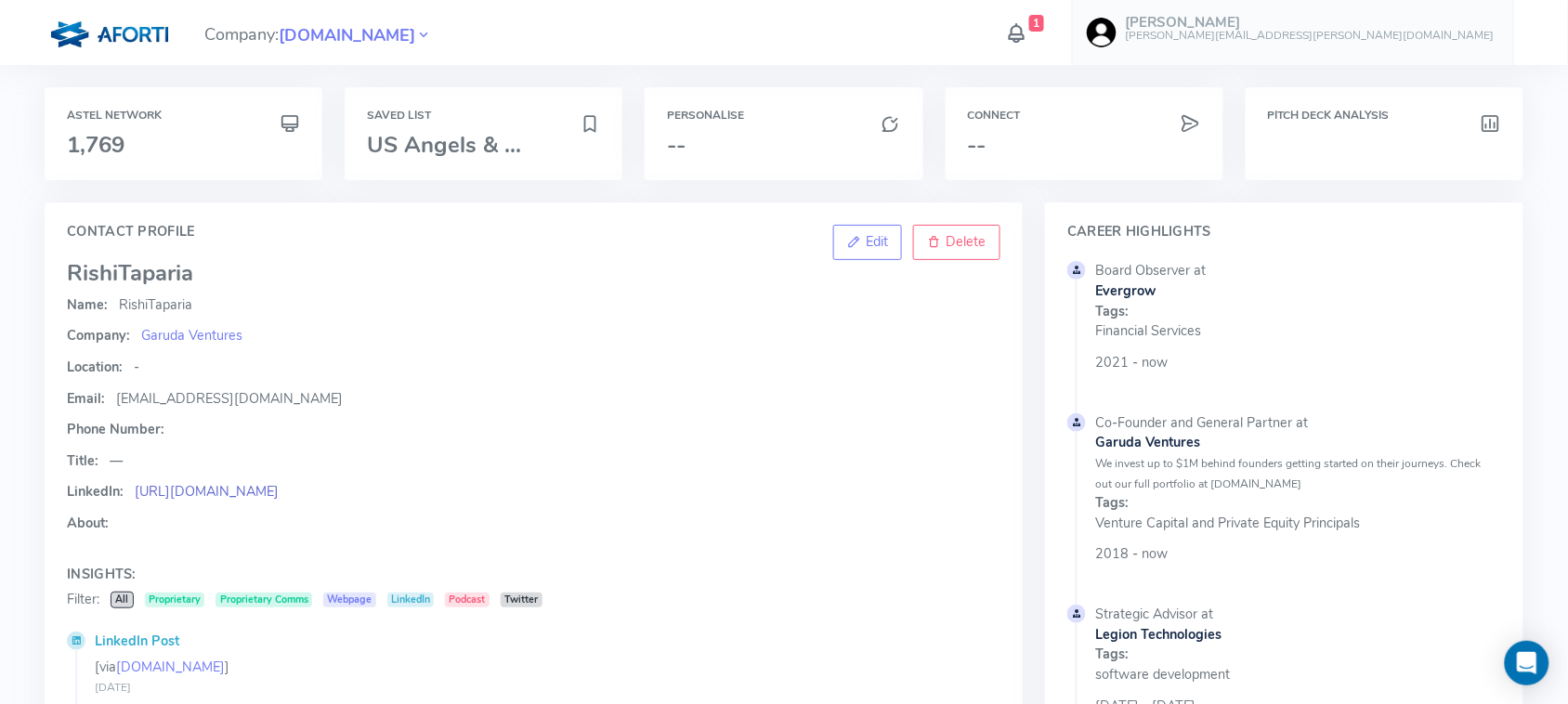
click at [276, 485] on link "[URL][DOMAIN_NAME]" at bounding box center [207, 491] width 144 height 19
